Goal: Understand process/instructions: Learn about a topic

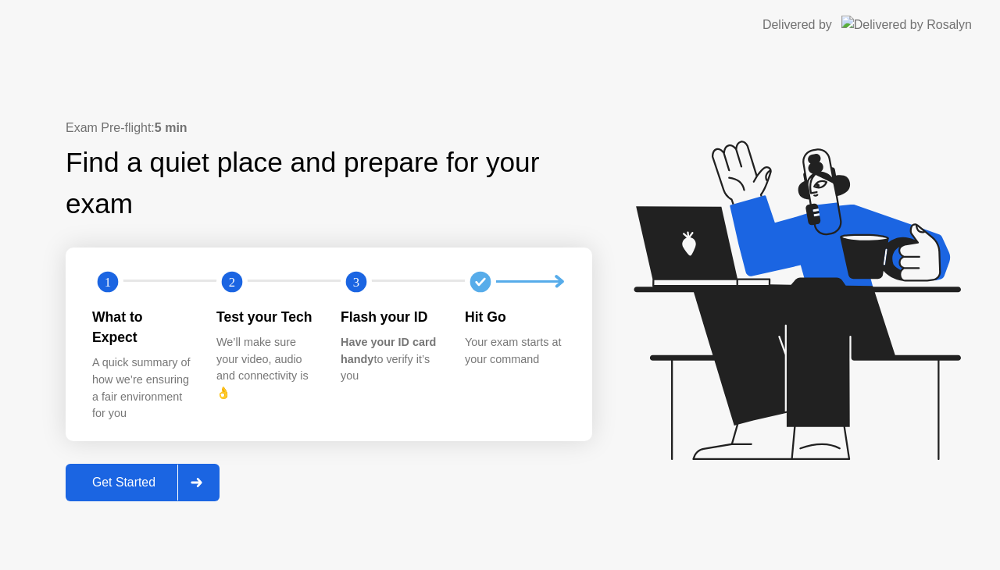
click at [149, 476] on div "Get Started" at bounding box center [123, 483] width 107 height 14
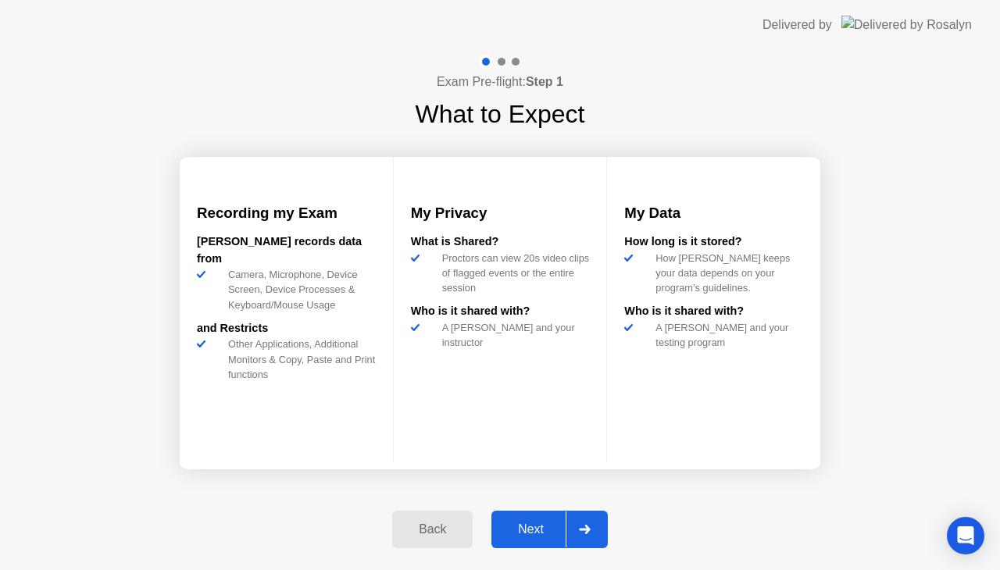
click at [533, 531] on div "Next" at bounding box center [531, 530] width 70 height 14
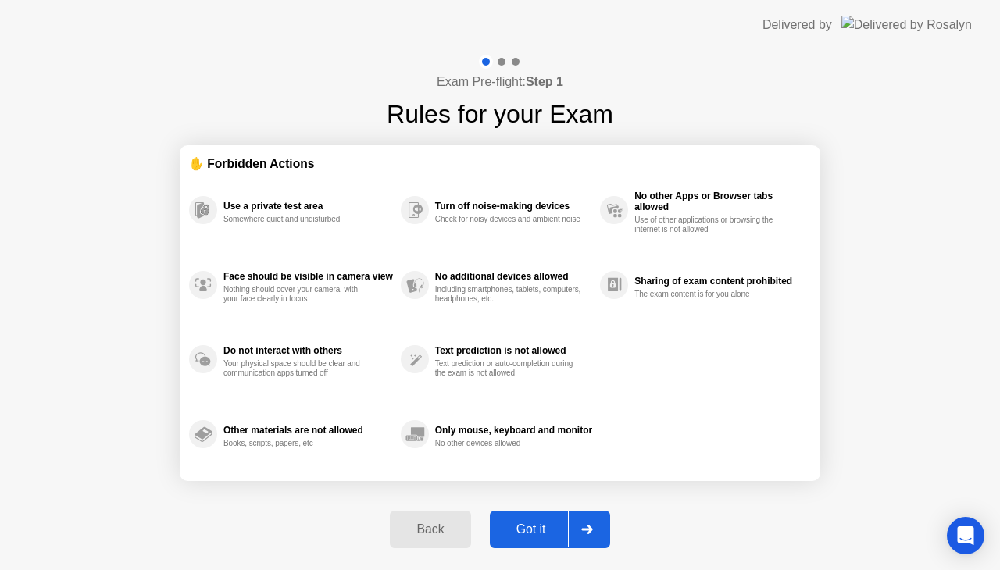
click at [523, 537] on div "Got it" at bounding box center [530, 530] width 73 height 14
select select "Available cameras"
select select "Available speakers"
select select "Available microphones"
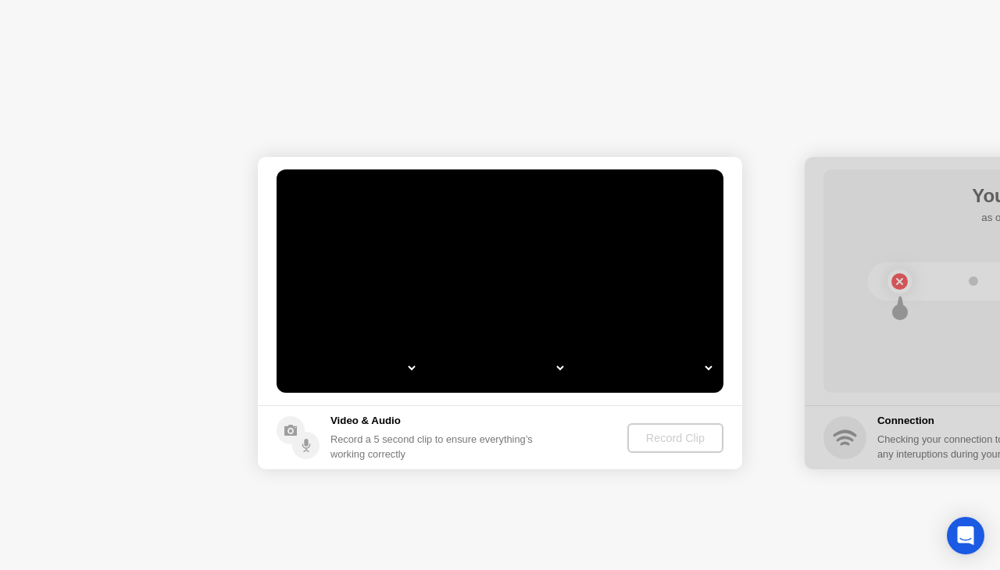
select select "**********"
select select "*******"
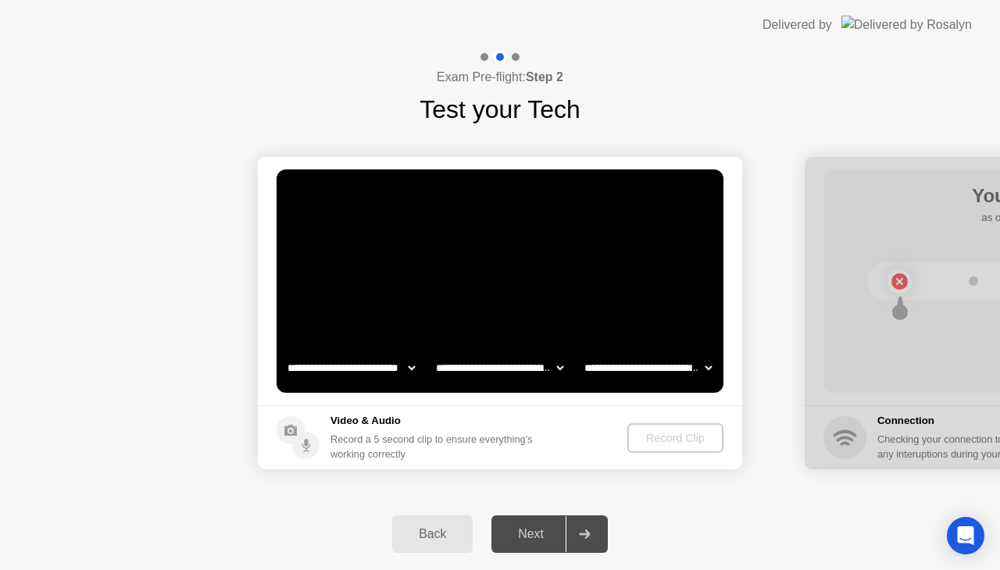
click at [523, 537] on div "Next" at bounding box center [531, 534] width 70 height 14
click at [562, 198] on div ". . ." at bounding box center [560, 196] width 19 height 19
click at [621, 192] on div ". . . Try increasing your lighting" at bounding box center [625, 196] width 162 height 28
click at [616, 192] on div ". . . Try increasing your lighting" at bounding box center [625, 196] width 162 height 28
click at [617, 187] on div ". . . Try increasing your lighting" at bounding box center [625, 196] width 162 height 28
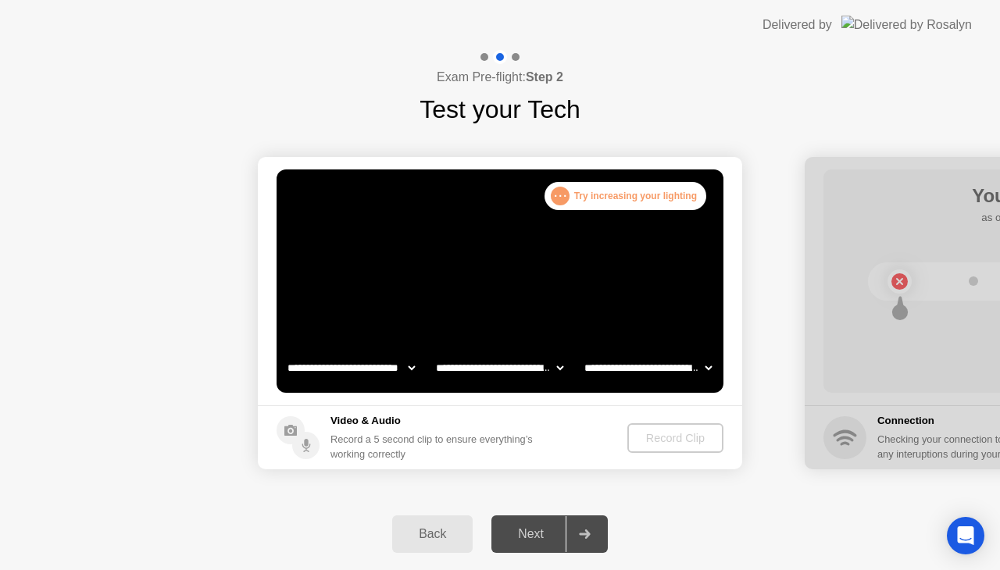
click at [617, 187] on div ". . . Try increasing your lighting" at bounding box center [625, 196] width 162 height 28
drag, startPoint x: 617, startPoint y: 187, endPoint x: 619, endPoint y: 201, distance: 13.4
click at [617, 192] on div ". . . Try increasing your lighting" at bounding box center [625, 196] width 162 height 28
click at [630, 220] on video at bounding box center [500, 281] width 447 height 223
click at [632, 222] on video at bounding box center [500, 281] width 447 height 223
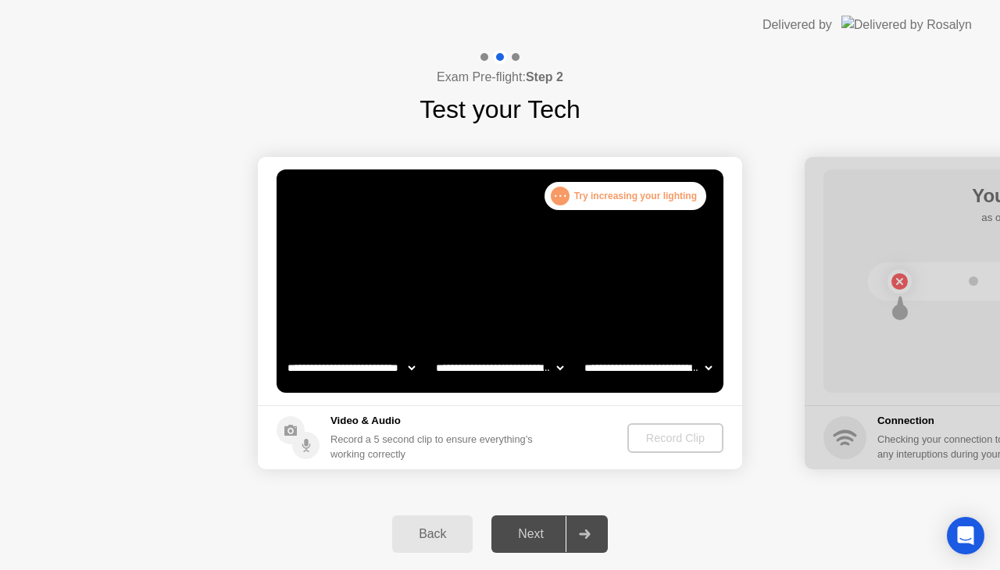
drag, startPoint x: 632, startPoint y: 222, endPoint x: 786, endPoint y: 257, distance: 157.9
click at [633, 223] on video at bounding box center [500, 281] width 447 height 223
click at [705, 275] on video at bounding box center [500, 281] width 447 height 223
click at [704, 275] on video at bounding box center [500, 281] width 447 height 223
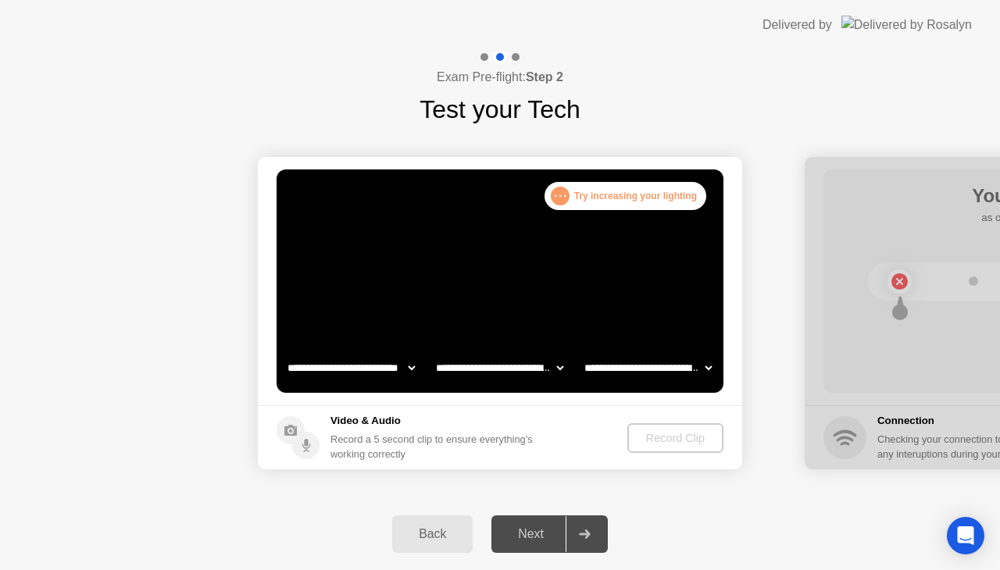
drag, startPoint x: 709, startPoint y: 270, endPoint x: 683, endPoint y: 262, distance: 27.7
click at [709, 272] on video at bounding box center [500, 281] width 447 height 223
drag, startPoint x: 645, startPoint y: 252, endPoint x: 663, endPoint y: 323, distance: 73.3
click at [641, 256] on video at bounding box center [500, 281] width 447 height 223
click at [525, 527] on div "Next" at bounding box center [531, 534] width 70 height 14
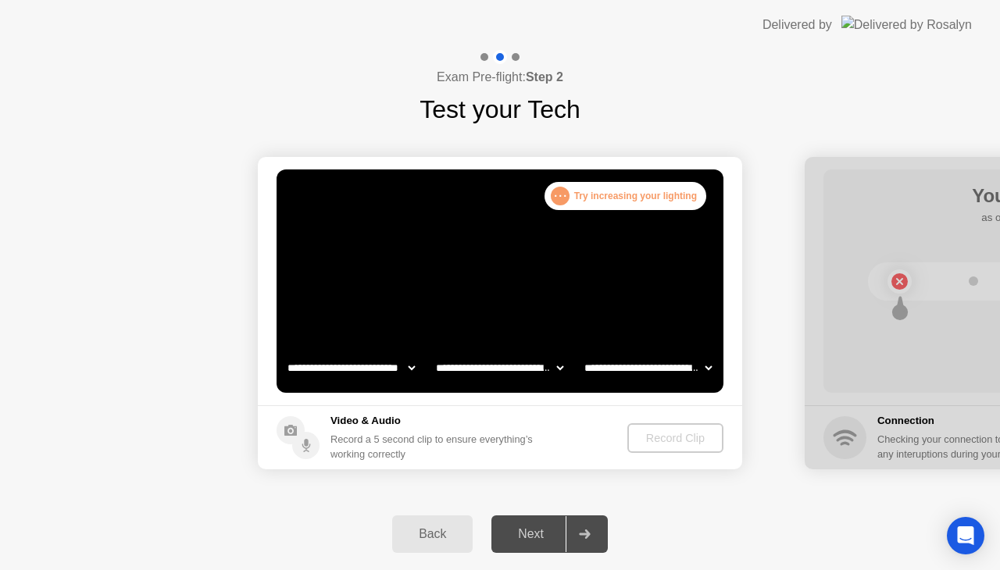
click at [525, 527] on div "Next" at bounding box center [531, 534] width 70 height 14
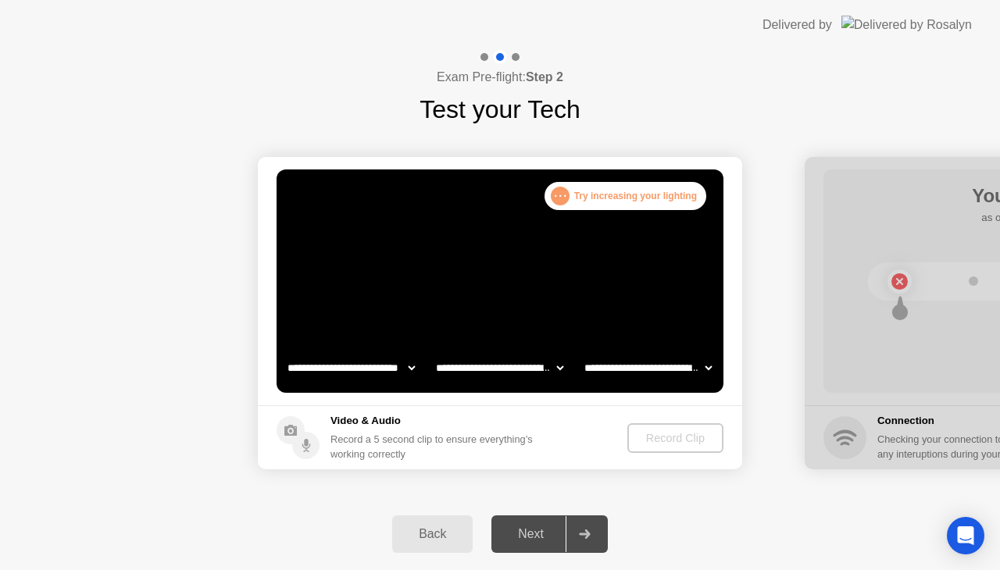
click at [534, 533] on div "Next" at bounding box center [531, 534] width 70 height 14
click at [655, 435] on div "Record Clip" at bounding box center [676, 438] width 84 height 12
click at [669, 439] on div "Record Clip" at bounding box center [676, 438] width 84 height 12
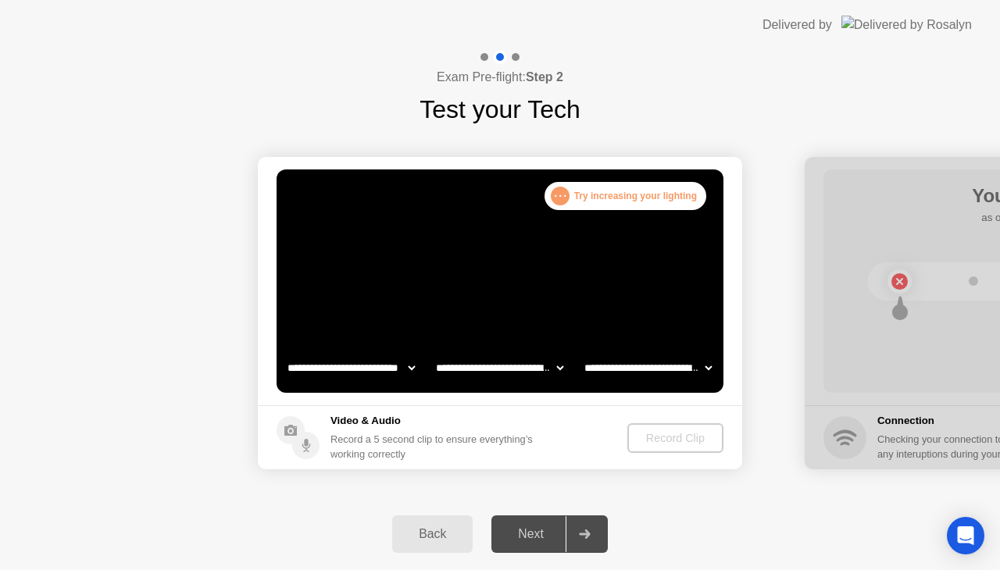
click at [669, 439] on div "Record Clip" at bounding box center [676, 438] width 84 height 12
click at [523, 528] on div "Next" at bounding box center [531, 534] width 70 height 14
click at [525, 527] on div "Next" at bounding box center [531, 534] width 70 height 14
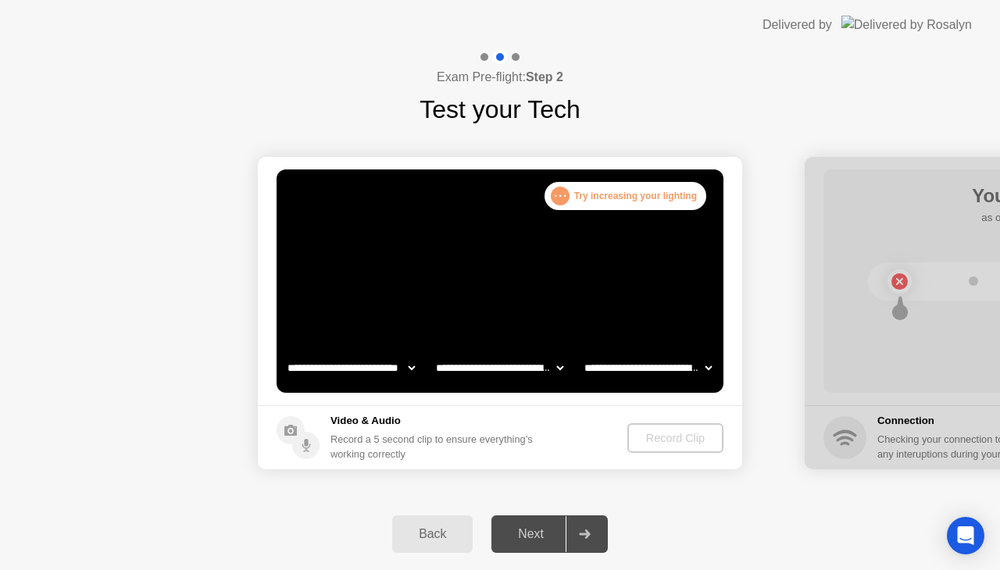
click at [526, 527] on div "Next" at bounding box center [531, 534] width 70 height 14
click at [535, 531] on div "Next" at bounding box center [531, 534] width 70 height 14
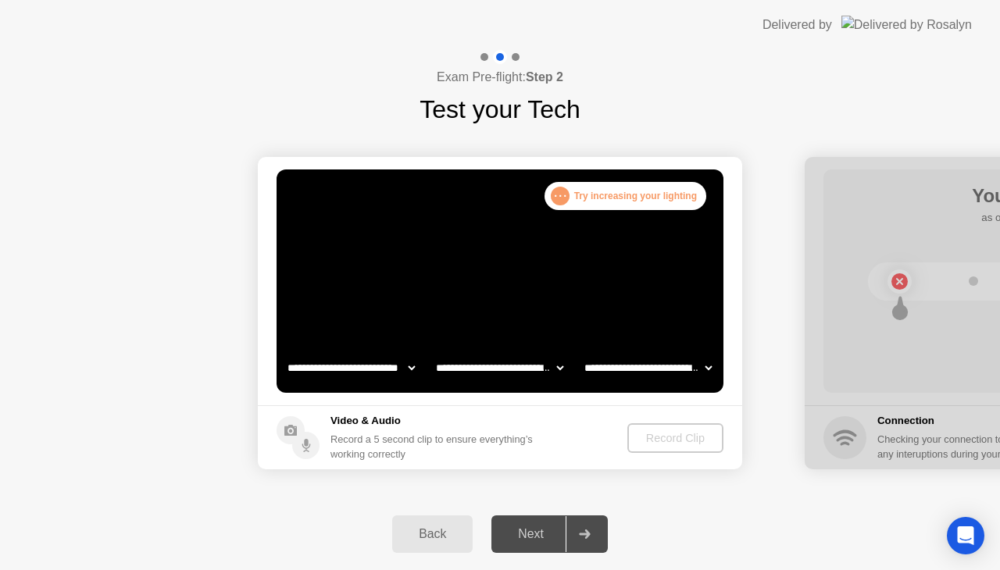
click at [535, 531] on div "Next" at bounding box center [531, 534] width 70 height 14
click at [535, 530] on div "Next" at bounding box center [531, 534] width 70 height 14
click at [537, 528] on div "Next" at bounding box center [531, 534] width 70 height 14
click at [541, 527] on div "Next" at bounding box center [531, 534] width 70 height 14
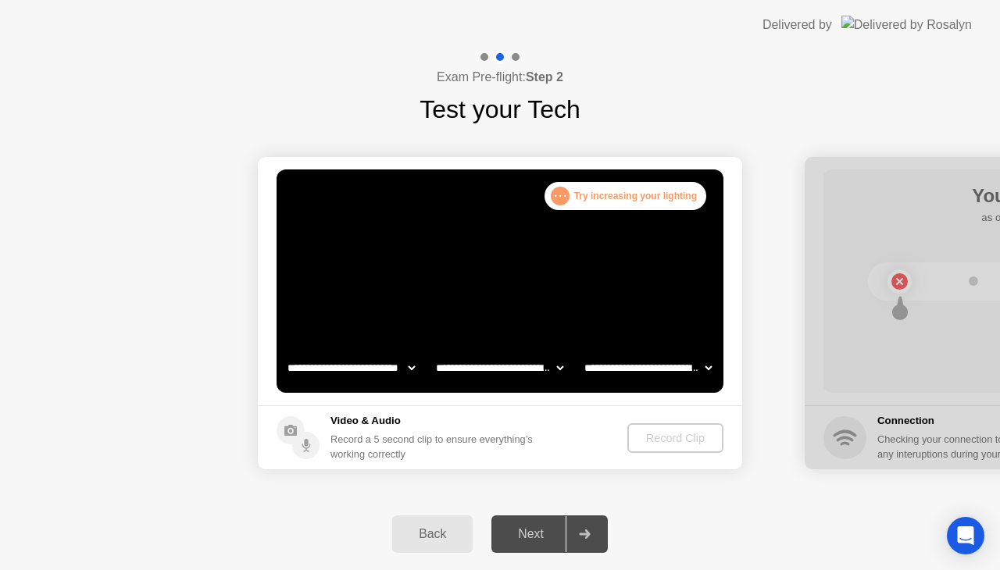
click at [589, 520] on div at bounding box center [584, 534] width 37 height 36
click at [589, 521] on div at bounding box center [584, 534] width 37 height 36
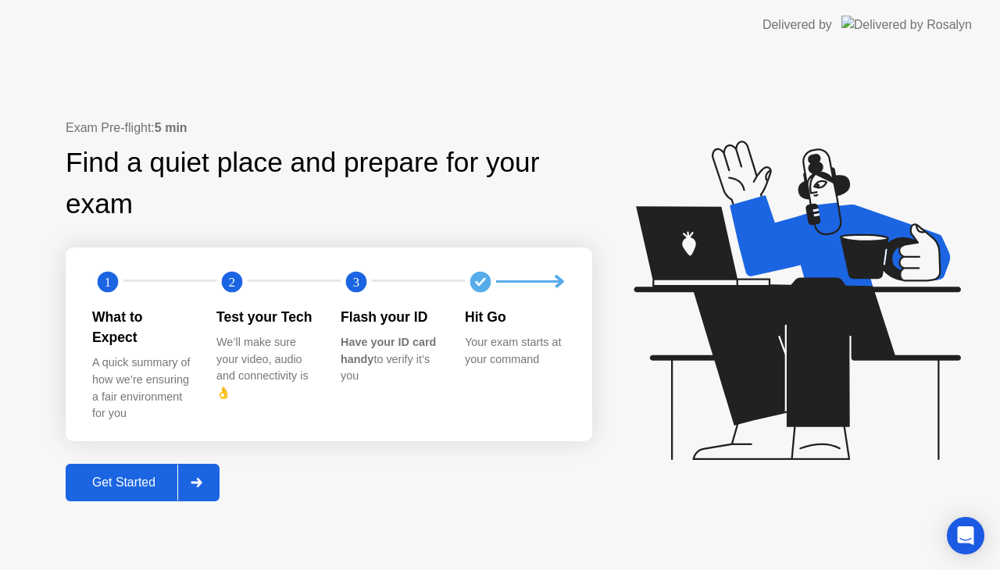
click at [155, 476] on div "Get Started" at bounding box center [123, 483] width 107 height 14
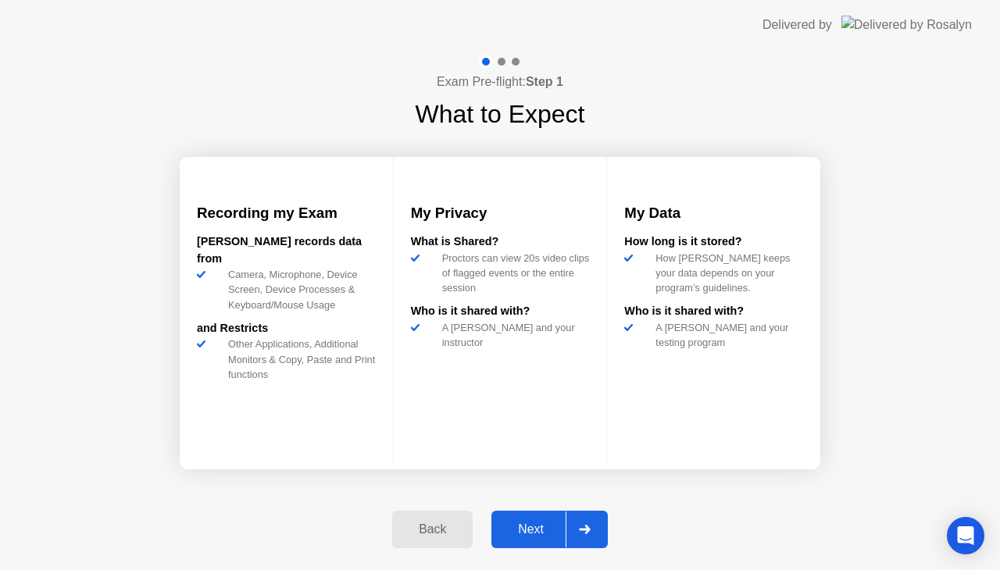
click at [542, 528] on div "Next" at bounding box center [531, 530] width 70 height 14
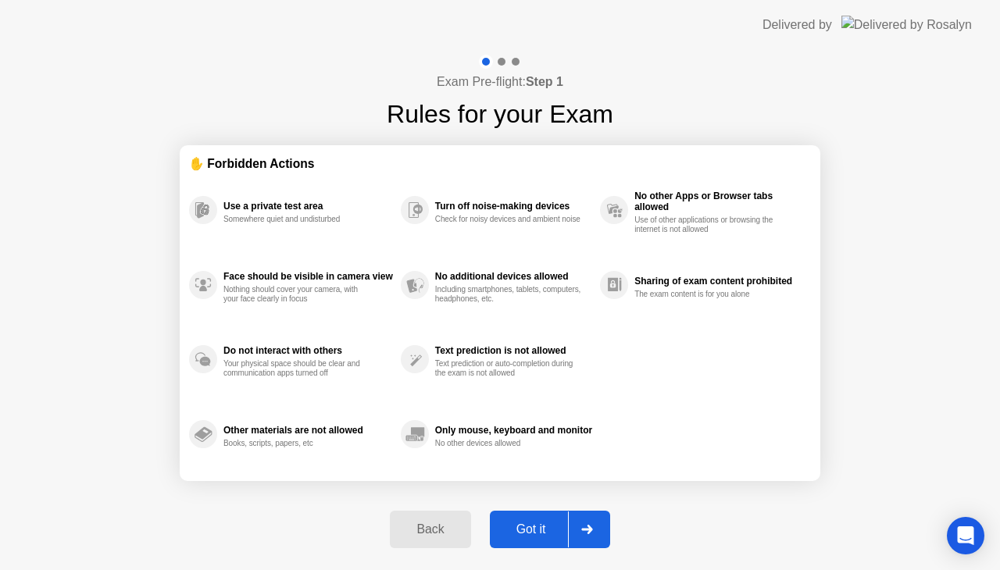
click at [542, 530] on div "Got it" at bounding box center [530, 530] width 73 height 14
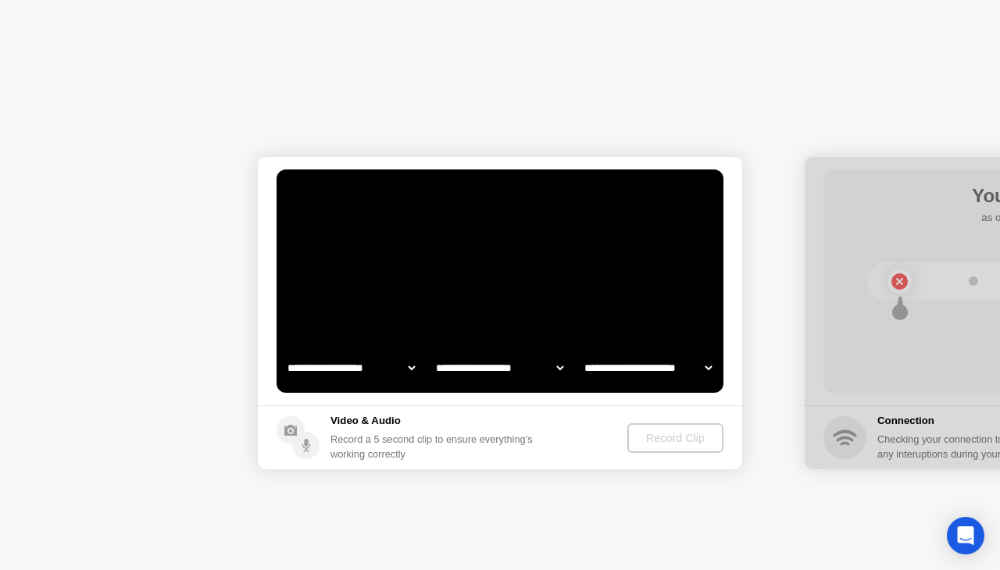
select select "**********"
select select "*******"
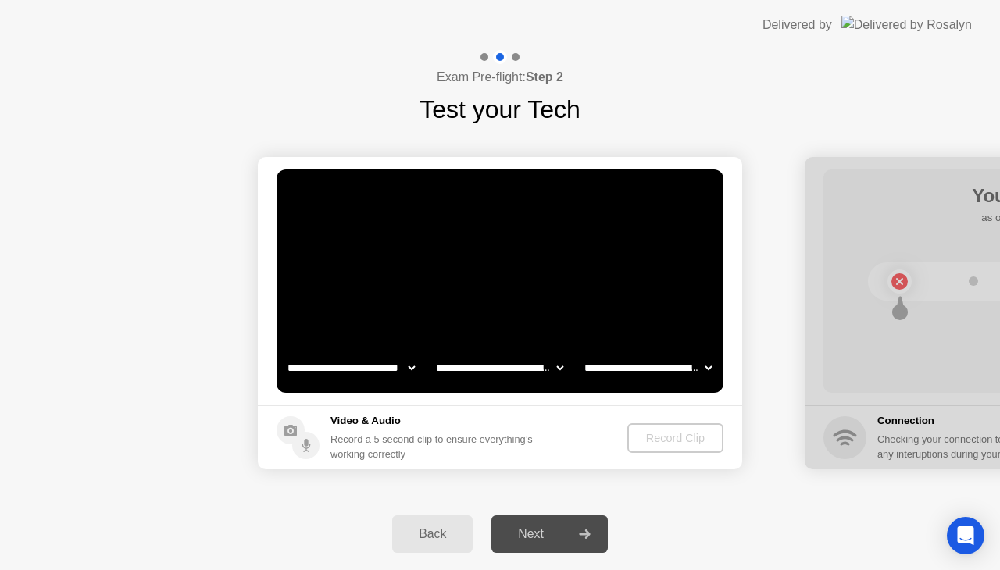
click at [541, 530] on div "Next" at bounding box center [531, 534] width 70 height 14
click at [538, 536] on div "Next" at bounding box center [531, 534] width 70 height 14
click at [536, 535] on div "Next" at bounding box center [531, 534] width 70 height 14
click at [559, 198] on div ". . ." at bounding box center [560, 196] width 19 height 19
click at [693, 266] on video at bounding box center [500, 281] width 447 height 223
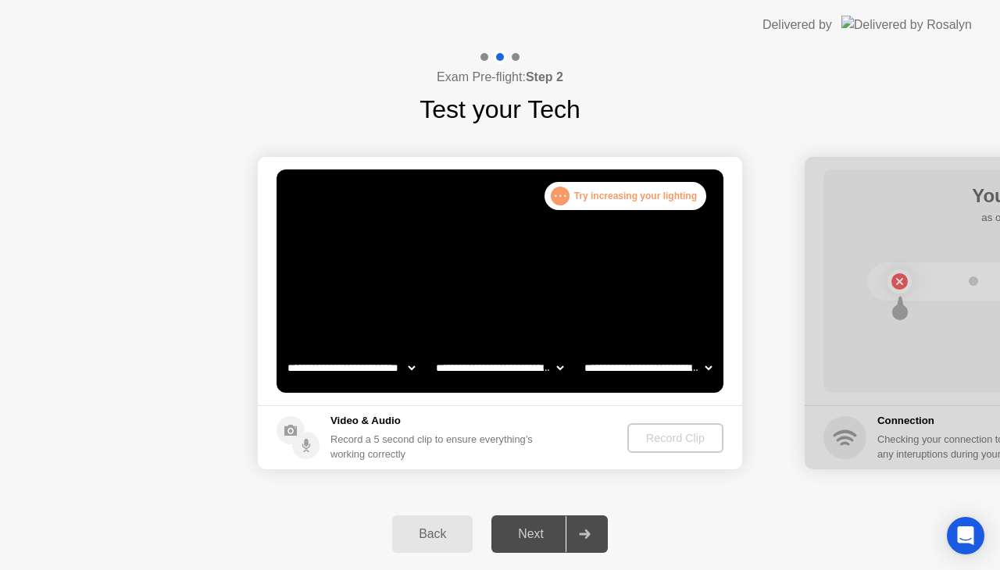
click at [692, 266] on video at bounding box center [500, 281] width 447 height 223
click at [691, 267] on video at bounding box center [500, 281] width 447 height 223
click at [725, 489] on div "**********" at bounding box center [500, 313] width 1000 height 370
click at [537, 527] on div "Next" at bounding box center [531, 534] width 70 height 14
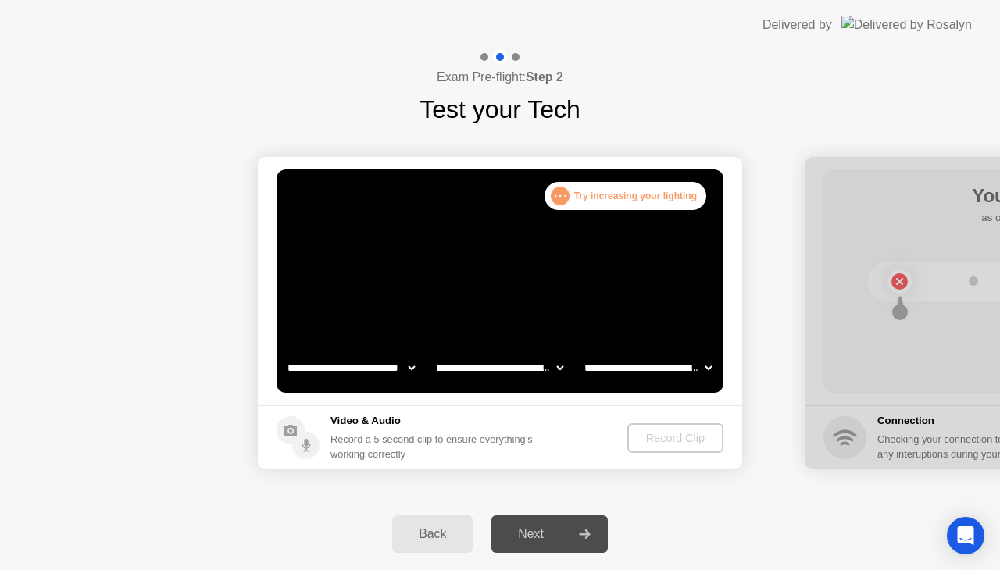
click at [537, 527] on div "Next" at bounding box center [531, 534] width 70 height 14
click at [539, 527] on div "Next" at bounding box center [531, 534] width 70 height 14
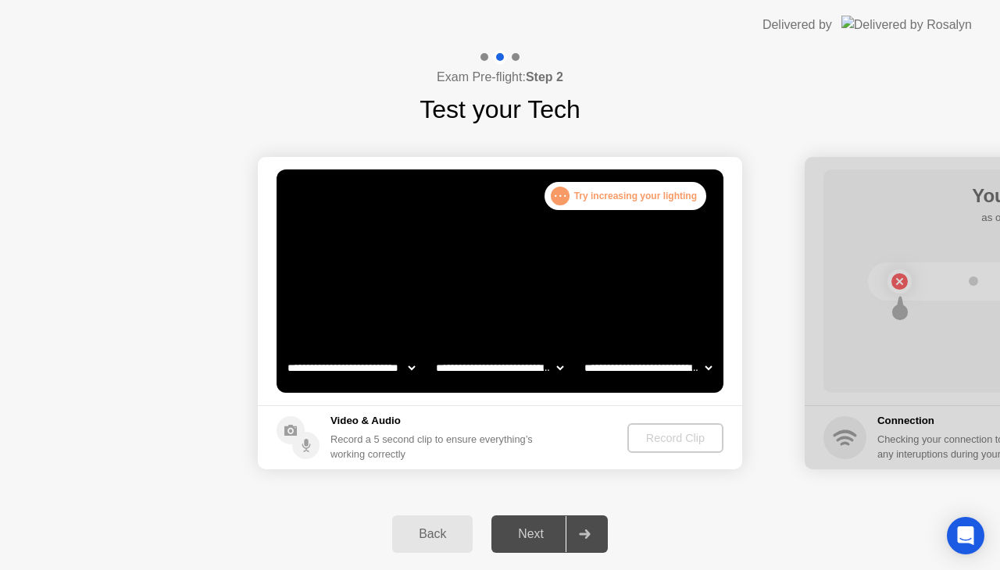
click at [539, 527] on div "Next" at bounding box center [531, 534] width 70 height 14
click at [543, 531] on div "Next" at bounding box center [531, 534] width 70 height 14
click at [544, 533] on div "Next" at bounding box center [531, 534] width 70 height 14
click at [544, 532] on div "Next" at bounding box center [531, 534] width 70 height 14
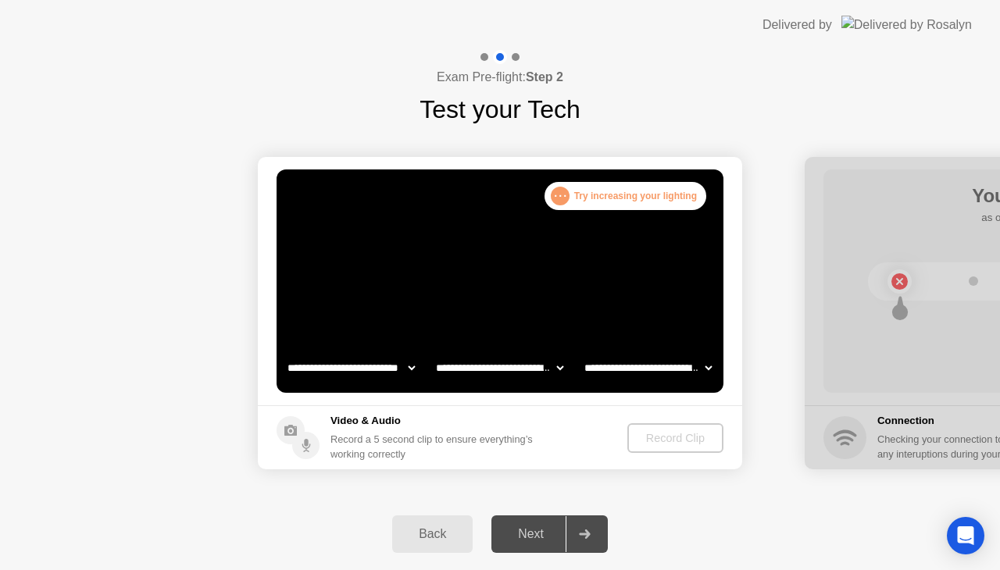
click at [544, 532] on div "Next" at bounding box center [531, 534] width 70 height 14
click at [544, 531] on div "Next" at bounding box center [531, 534] width 70 height 14
click at [545, 533] on div "Next" at bounding box center [531, 534] width 70 height 14
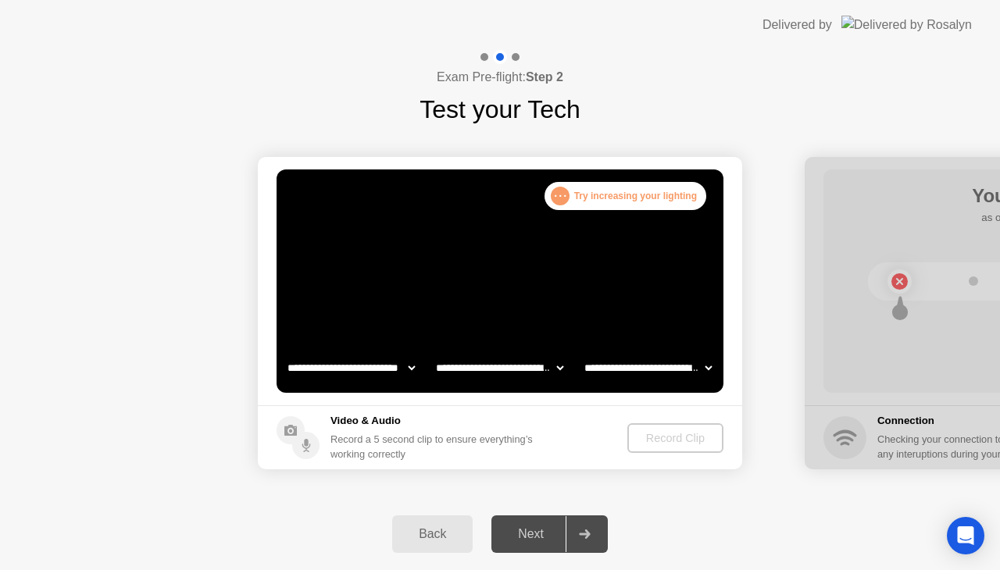
click at [545, 533] on div "Next" at bounding box center [531, 534] width 70 height 14
click at [544, 531] on div "Next" at bounding box center [531, 534] width 70 height 14
click at [536, 539] on div "Next" at bounding box center [531, 534] width 70 height 14
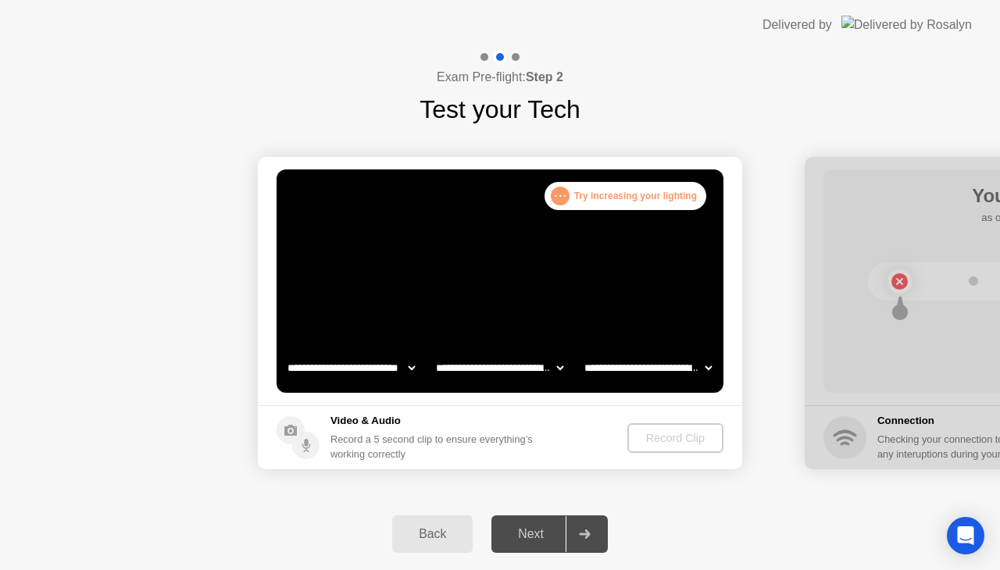
click at [536, 539] on div "Next" at bounding box center [531, 534] width 70 height 14
click at [535, 539] on div "Next" at bounding box center [531, 534] width 70 height 14
click at [535, 540] on div "Next" at bounding box center [531, 534] width 70 height 14
click at [533, 539] on div "Next" at bounding box center [531, 534] width 70 height 14
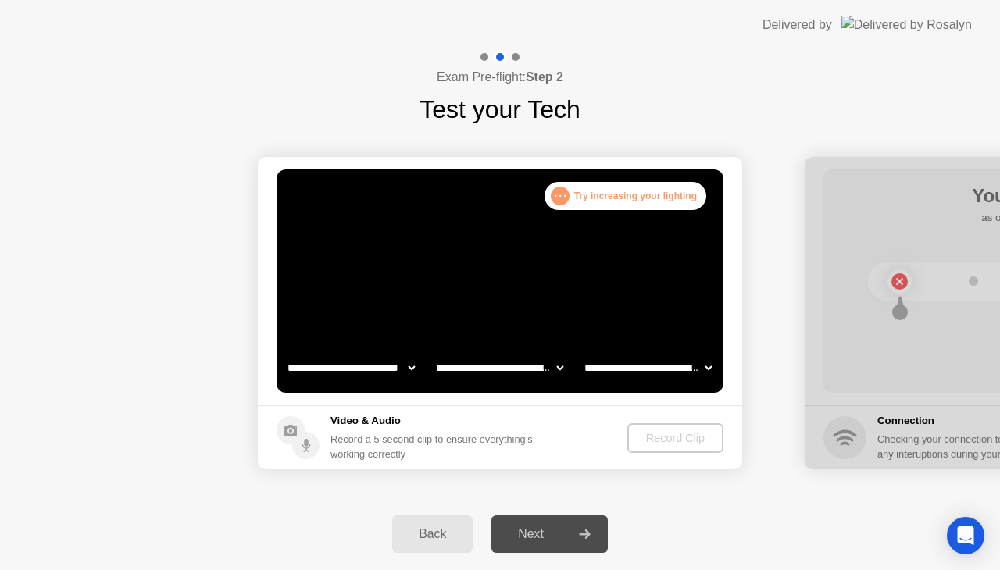
click at [533, 539] on div "Next" at bounding box center [531, 534] width 70 height 14
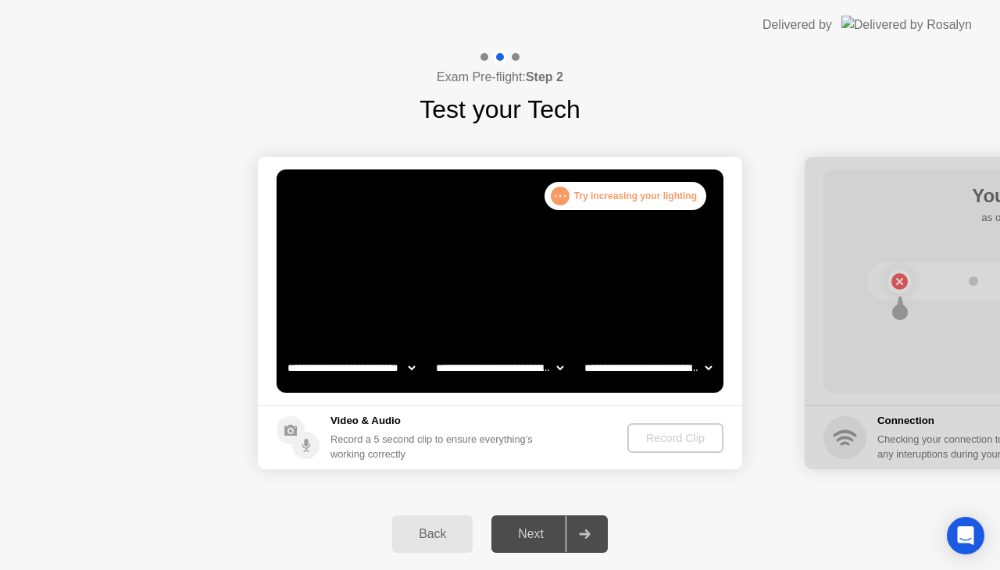
click at [533, 539] on div "Next" at bounding box center [531, 534] width 70 height 14
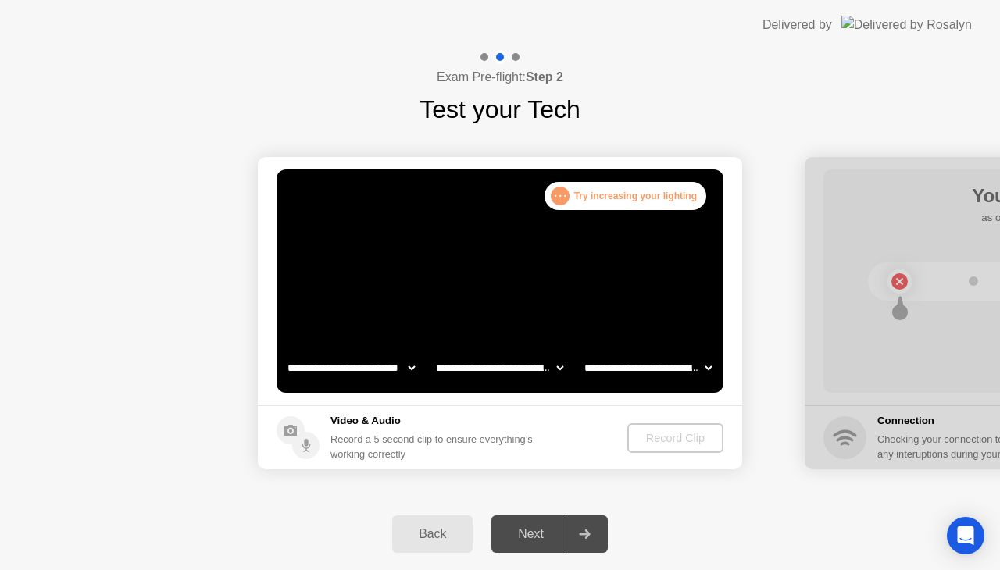
click at [533, 539] on div "Next" at bounding box center [531, 534] width 70 height 14
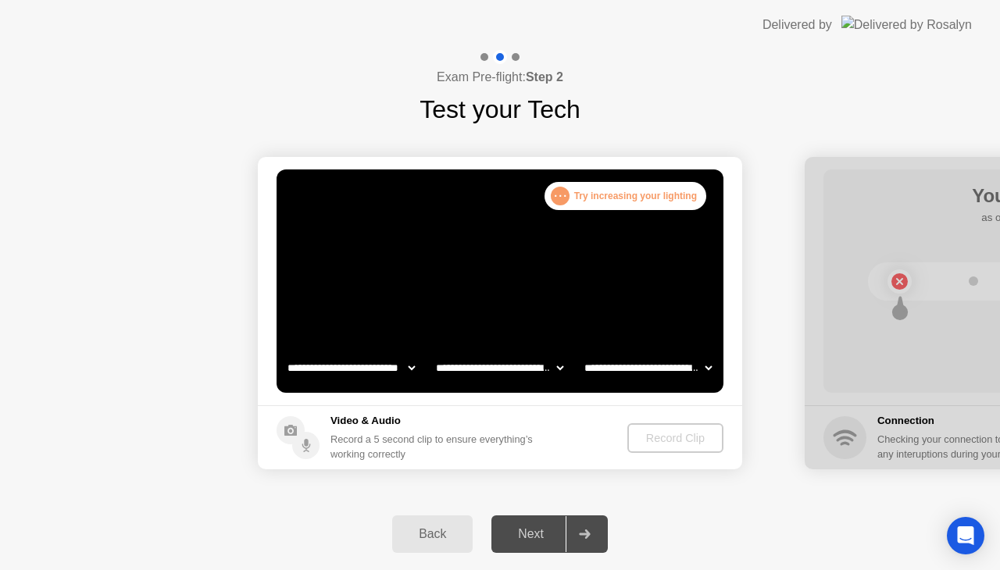
click at [533, 539] on div "Next" at bounding box center [531, 534] width 70 height 14
click at [533, 538] on div "Next" at bounding box center [531, 534] width 70 height 14
click at [531, 534] on div "Next" at bounding box center [531, 534] width 70 height 14
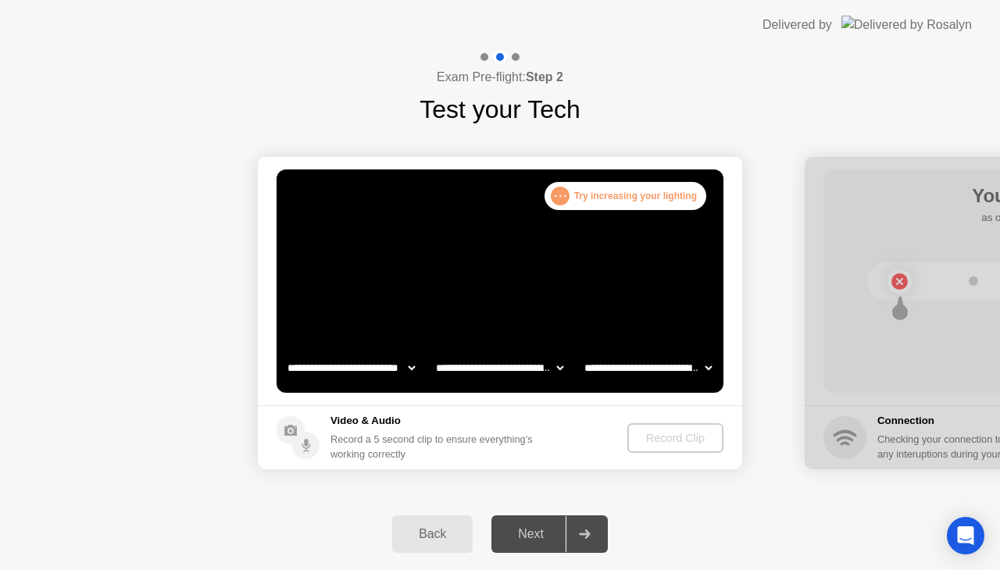
click at [531, 534] on div "Next" at bounding box center [531, 534] width 70 height 14
click at [523, 534] on div "Next" at bounding box center [531, 534] width 70 height 14
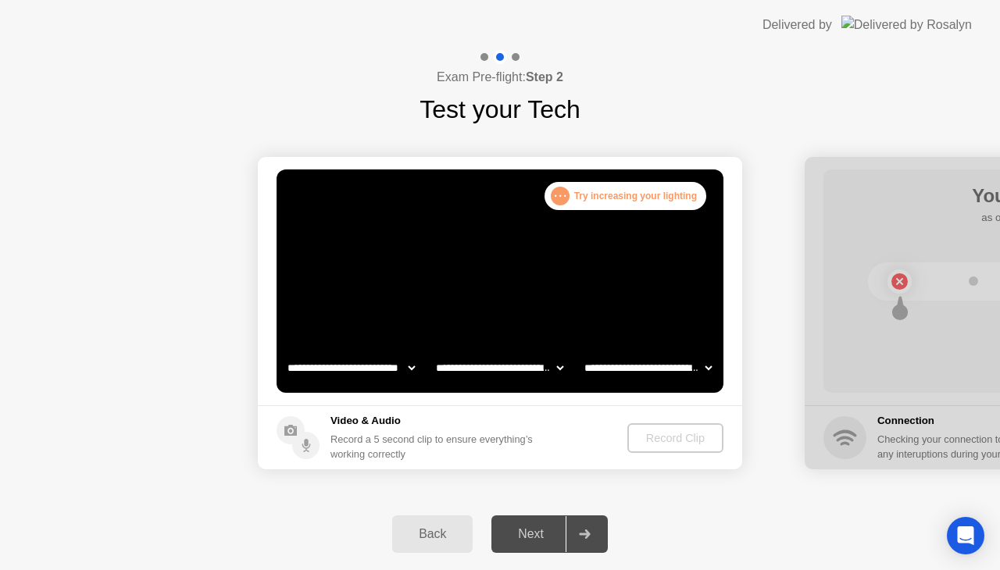
click at [523, 534] on div "Next" at bounding box center [531, 534] width 70 height 14
click at [536, 539] on div "Next" at bounding box center [531, 534] width 70 height 14
click at [533, 539] on div "Next" at bounding box center [531, 534] width 70 height 14
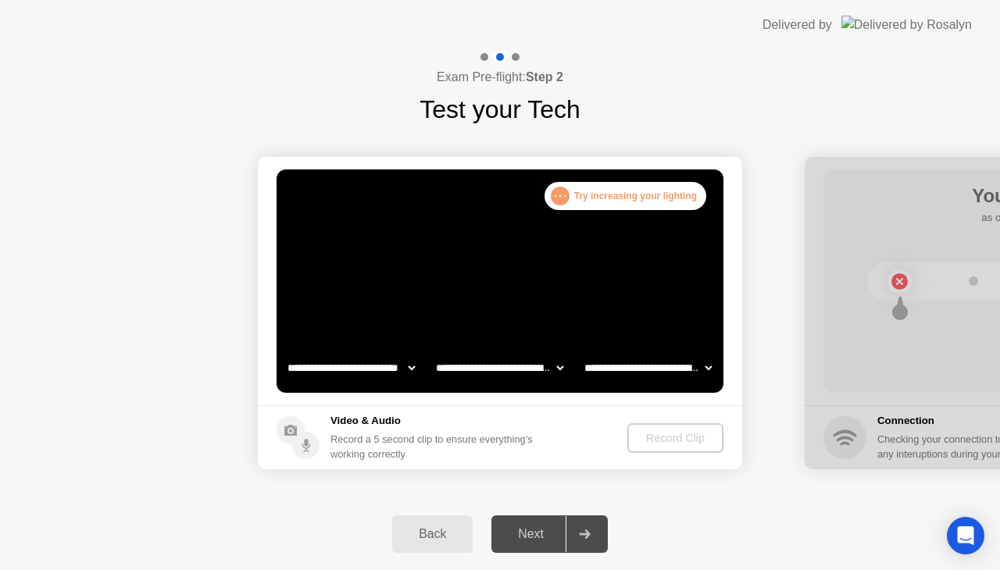
click at [531, 537] on div "Next" at bounding box center [531, 534] width 70 height 14
click at [530, 537] on div "Next" at bounding box center [531, 534] width 70 height 14
click at [529, 537] on div "Next" at bounding box center [531, 534] width 70 height 14
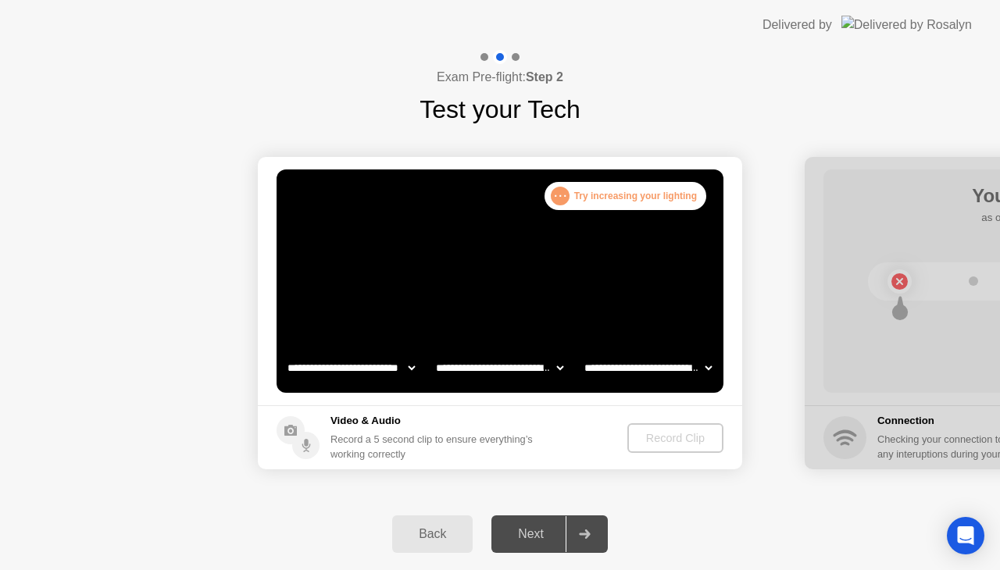
click at [529, 537] on div "Next" at bounding box center [531, 534] width 70 height 14
click at [528, 537] on div "Next" at bounding box center [531, 534] width 70 height 14
click at [526, 537] on div "Next" at bounding box center [531, 534] width 70 height 14
click at [526, 534] on div "Next" at bounding box center [531, 534] width 70 height 14
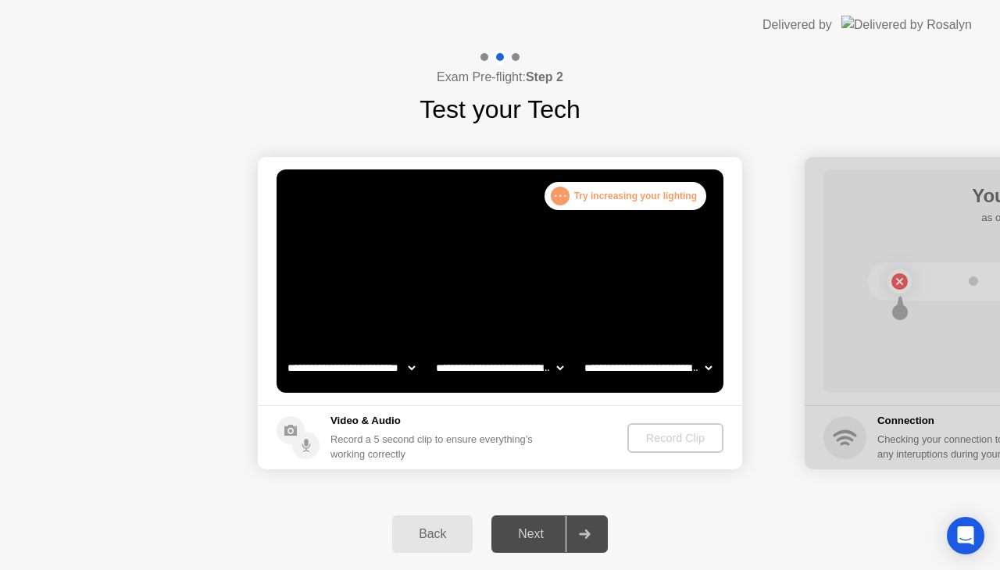
click at [526, 536] on div "Next" at bounding box center [531, 534] width 70 height 14
